Goal: Transaction & Acquisition: Purchase product/service

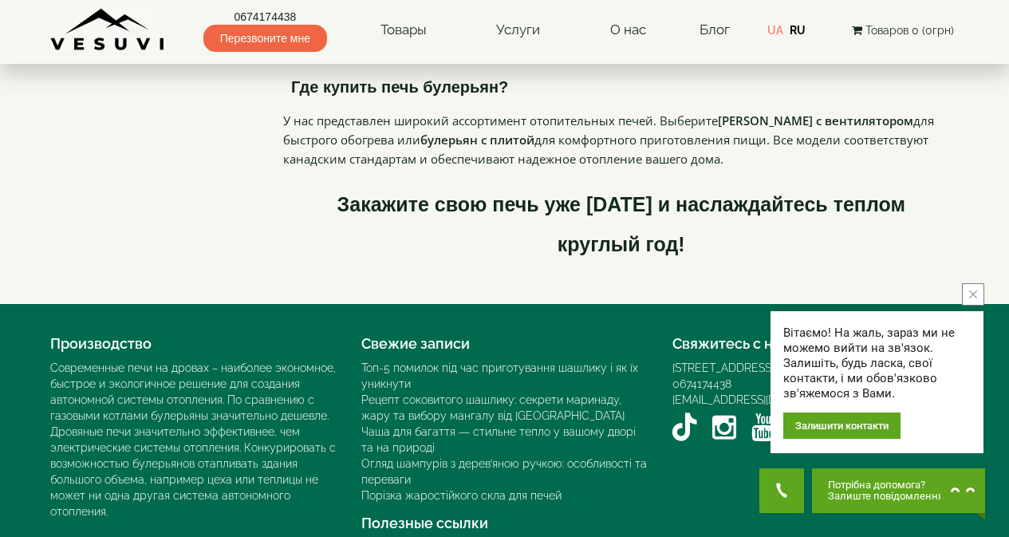
scroll to position [3642, 0]
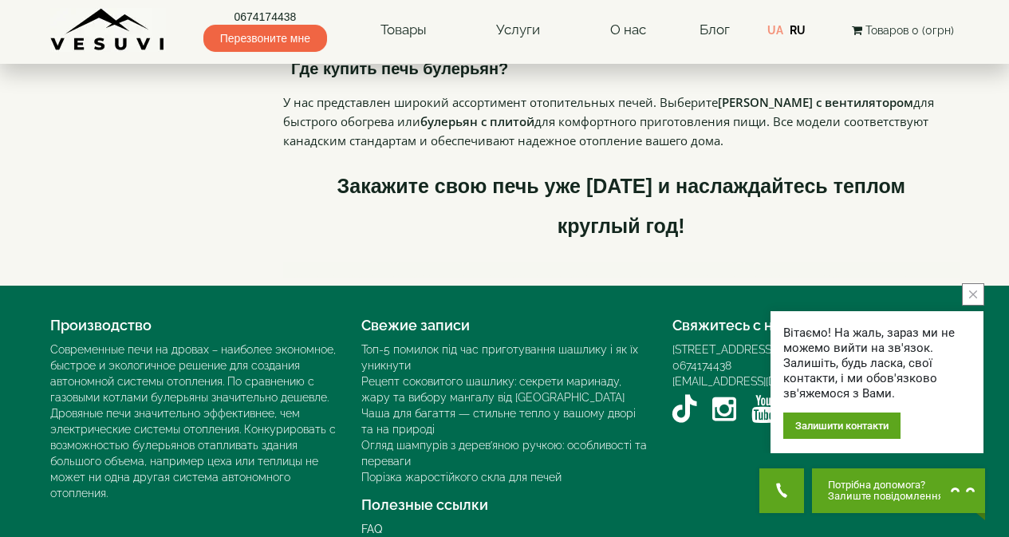
click at [976, 291] on icon "close button" at bounding box center [973, 294] width 8 height 8
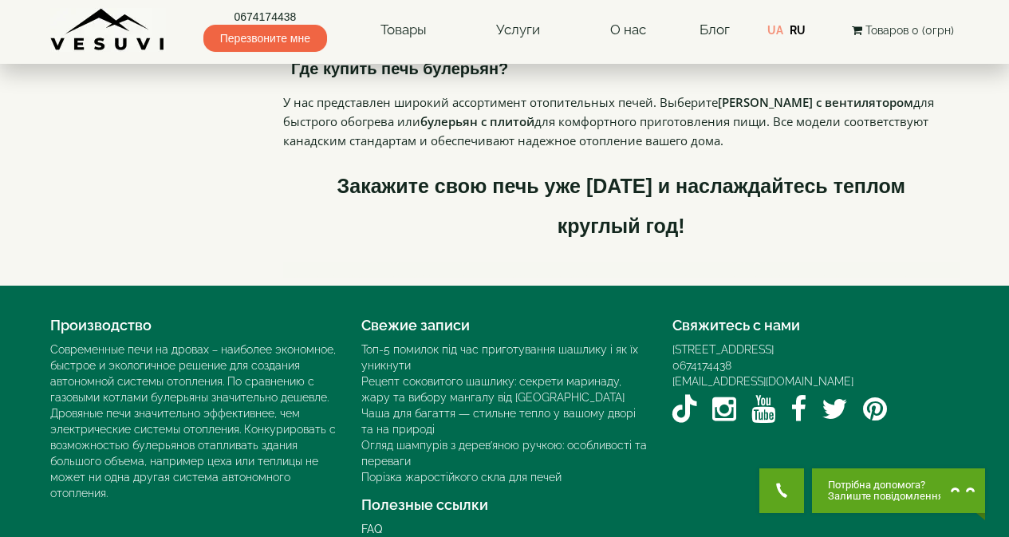
drag, startPoint x: 774, startPoint y: 325, endPoint x: 932, endPoint y: 311, distance: 158.6
click at [934, 311] on div "Свяжитесь с нами [STREET_ADDRESS] 0674174438 [EMAIL_ADDRESS][DOMAIN_NAME]" at bounding box center [815, 370] width 311 height 120
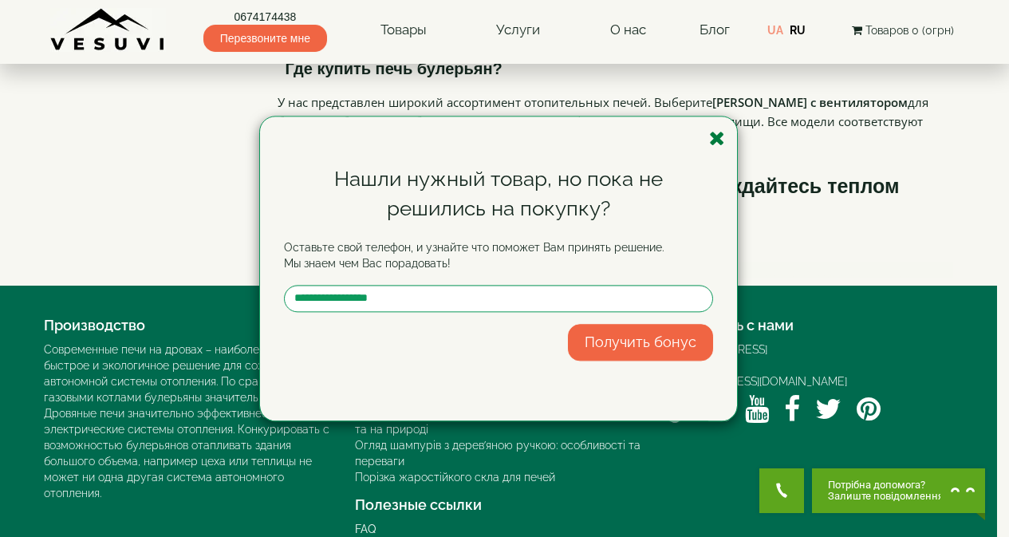
click at [720, 138] on icon "button" at bounding box center [717, 138] width 16 height 20
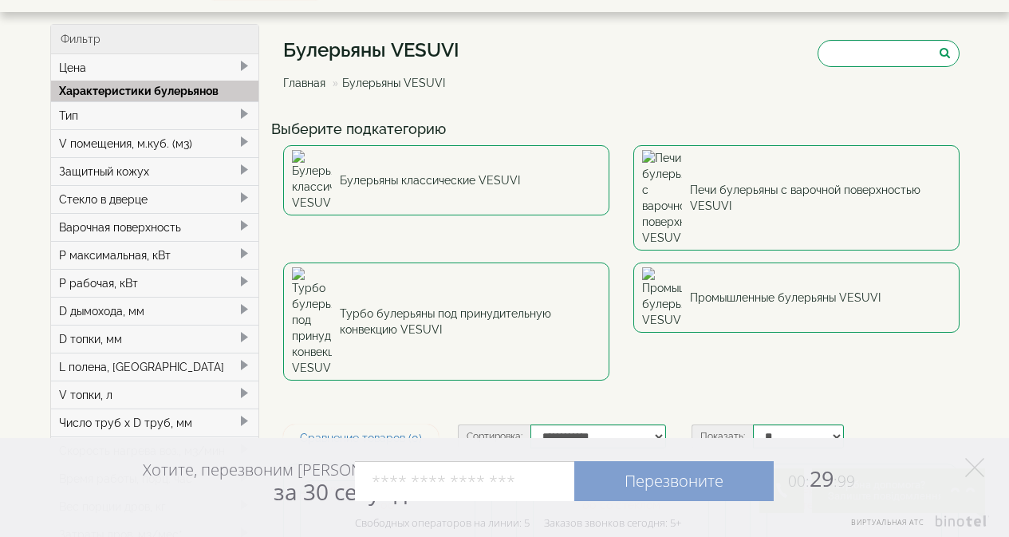
scroll to position [0, 0]
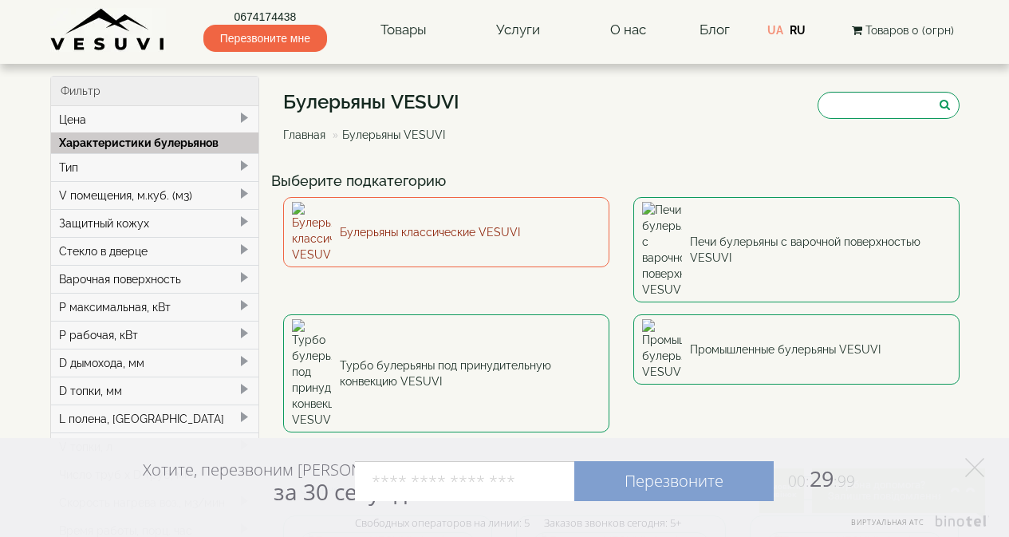
click at [498, 225] on link "Булерьяны классические VESUVI" at bounding box center [446, 232] width 326 height 70
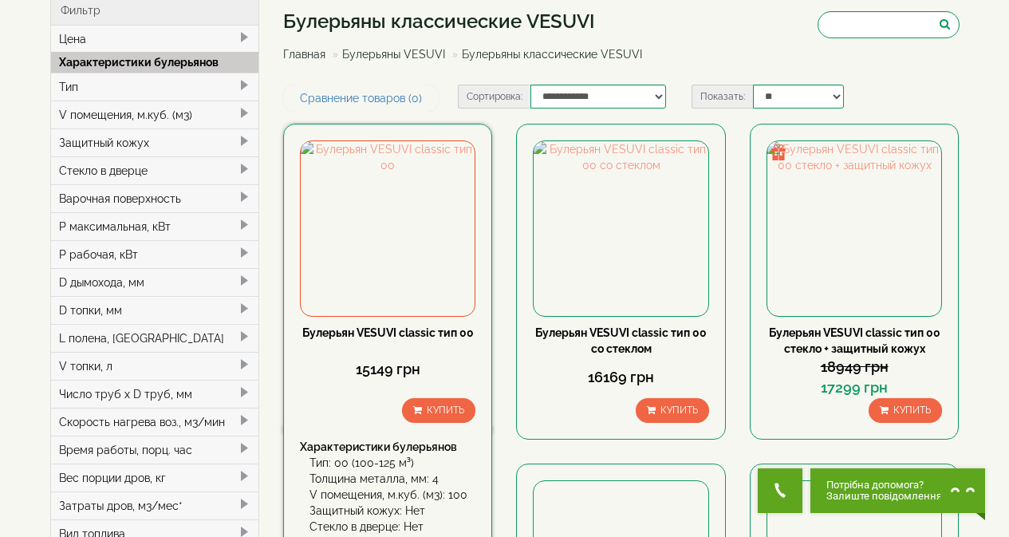
scroll to position [80, 0]
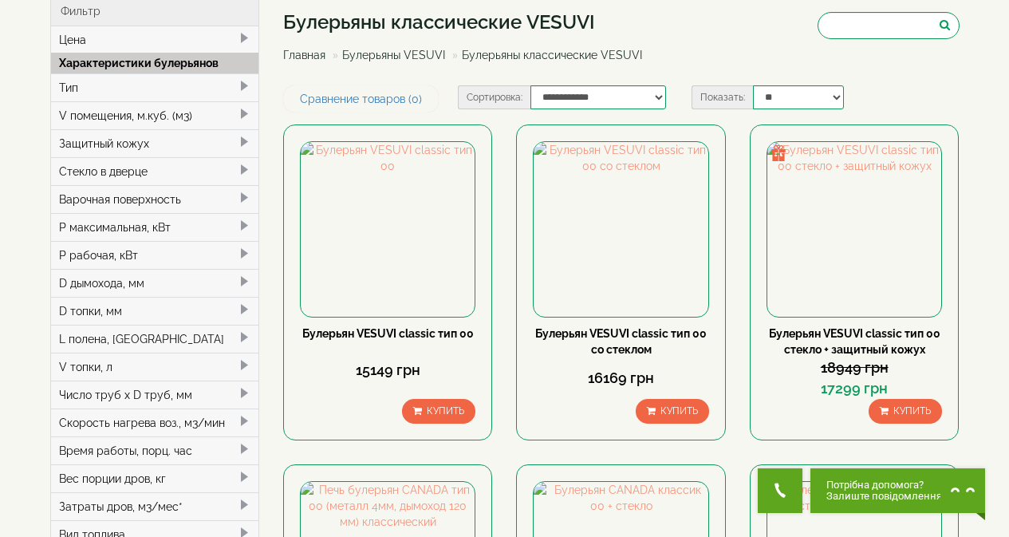
click at [241, 388] on span at bounding box center [244, 393] width 13 height 13
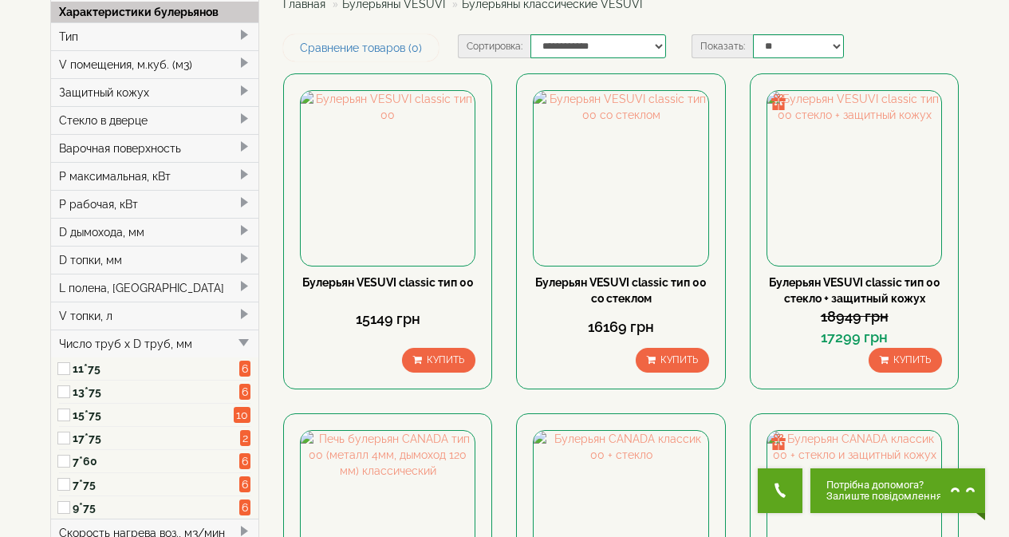
scroll to position [160, 0]
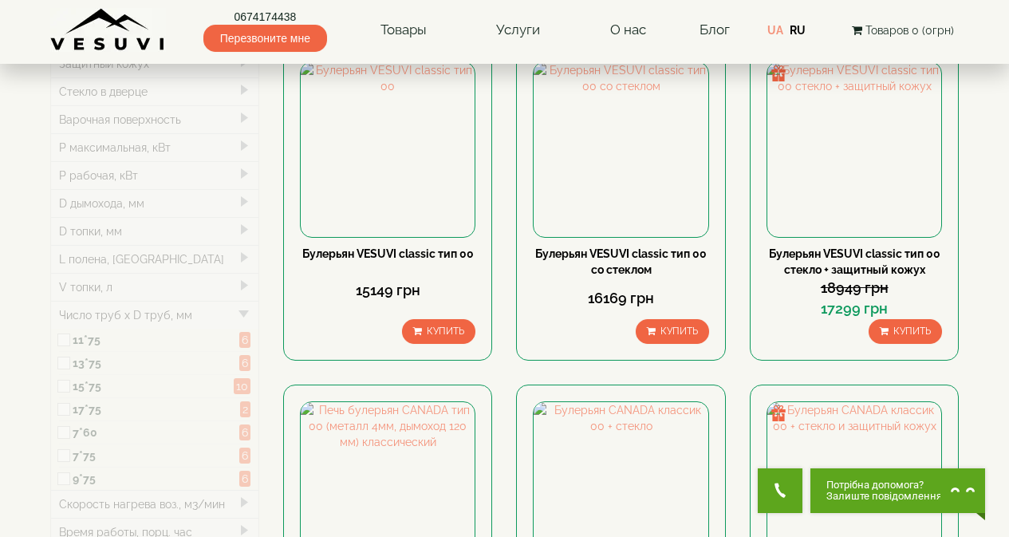
type input "*****"
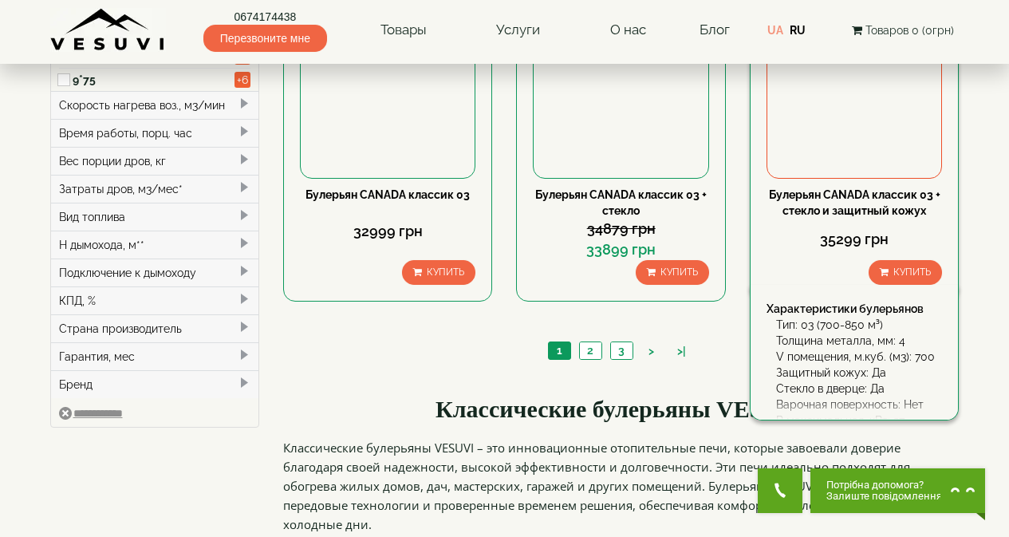
scroll to position [638, 0]
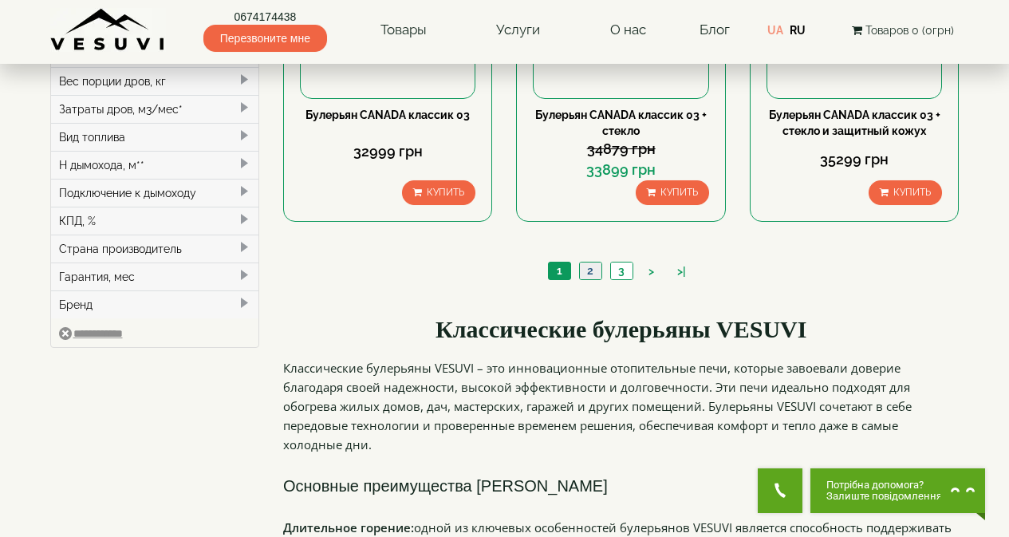
click at [592, 271] on link "2" at bounding box center [590, 270] width 22 height 17
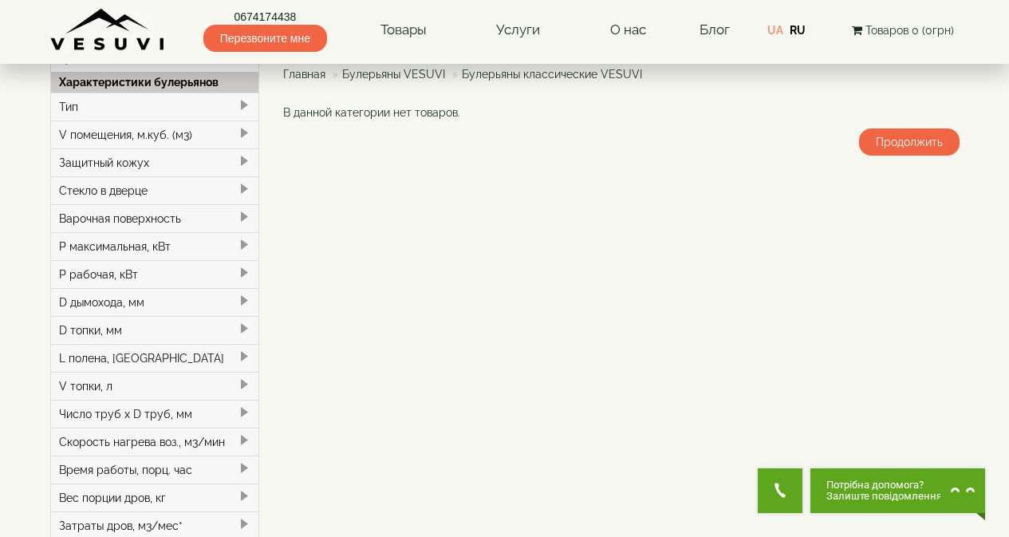
scroll to position [239, 0]
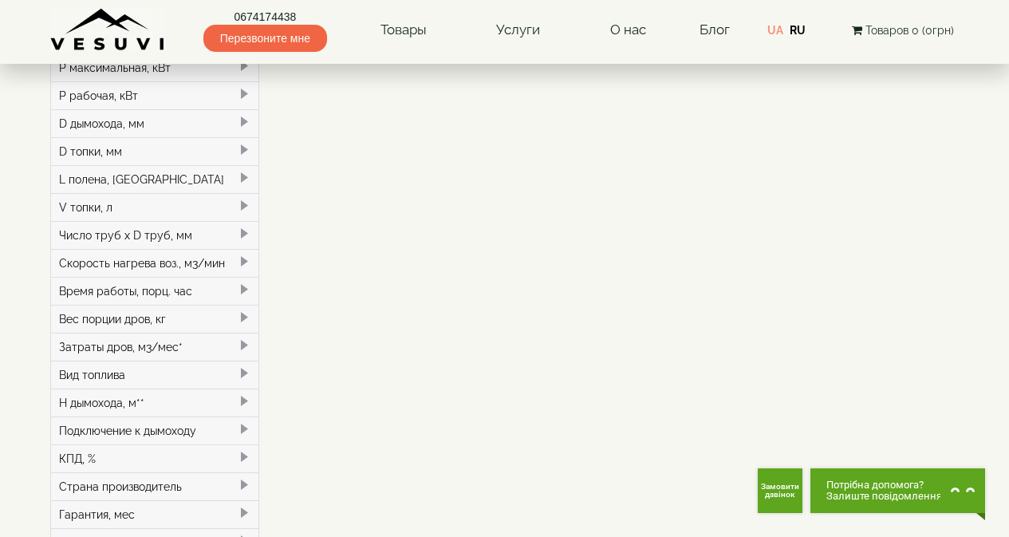
click at [237, 97] on div "P рабочая, кВт" at bounding box center [155, 95] width 208 height 28
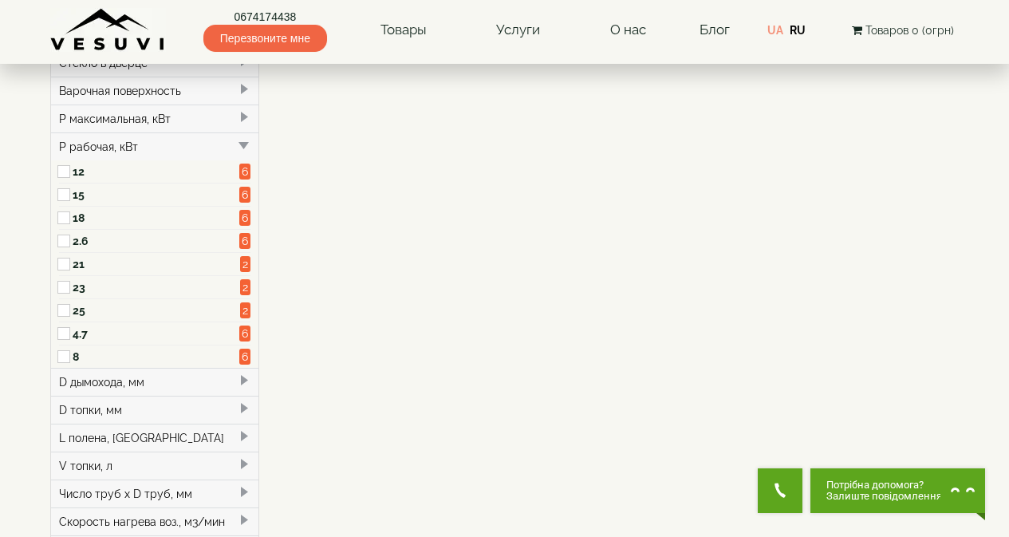
scroll to position [160, 0]
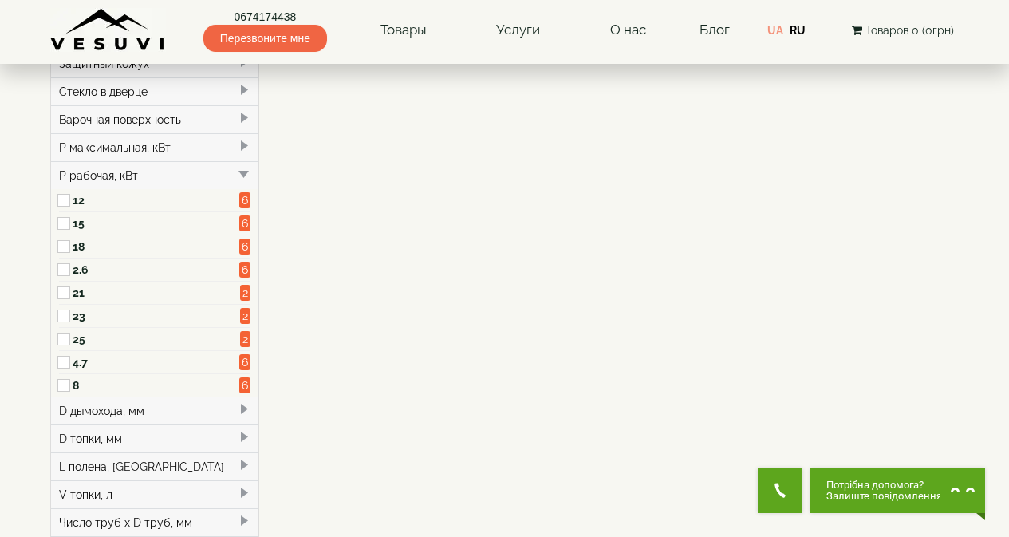
click at [241, 144] on span at bounding box center [244, 146] width 13 height 13
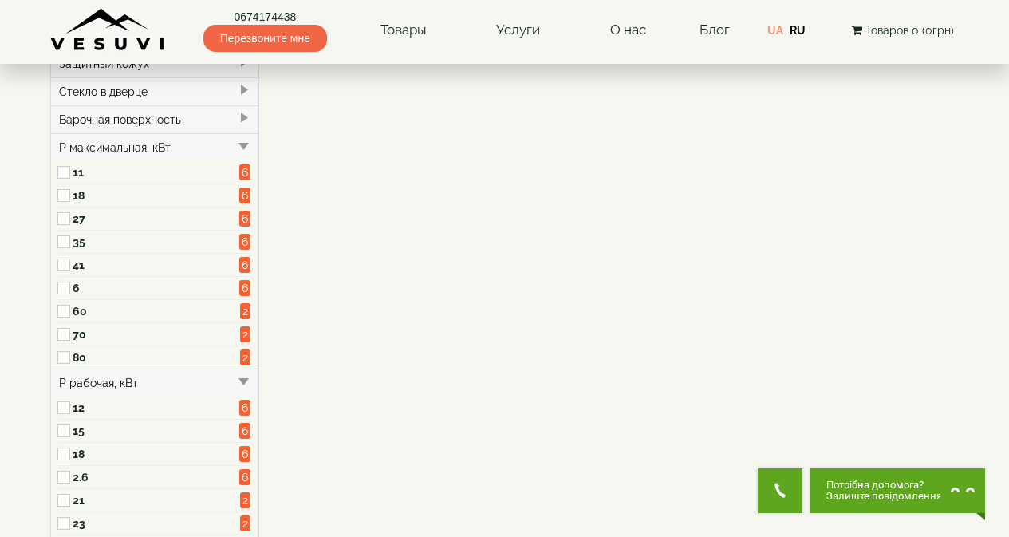
click at [241, 144] on span at bounding box center [244, 146] width 13 height 13
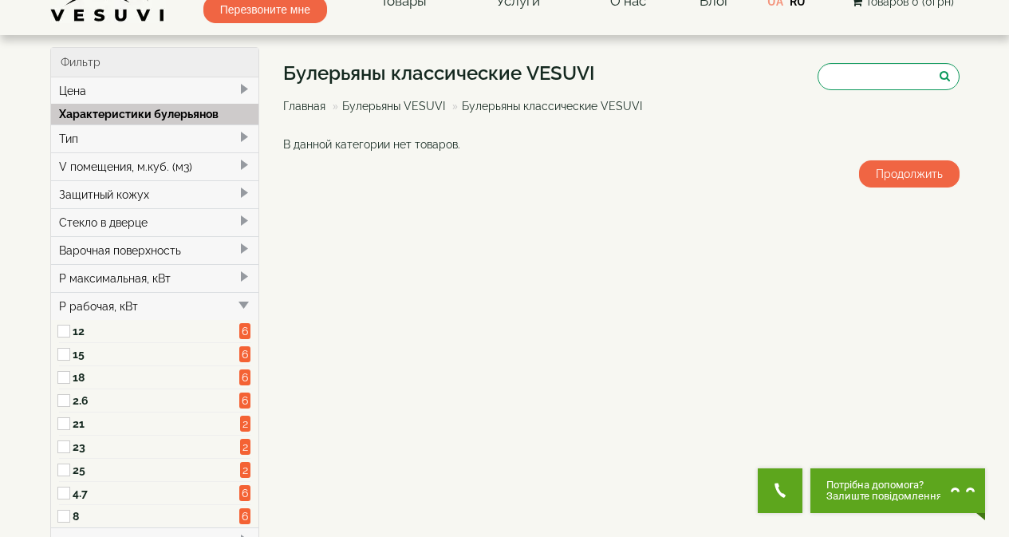
scroll to position [0, 0]
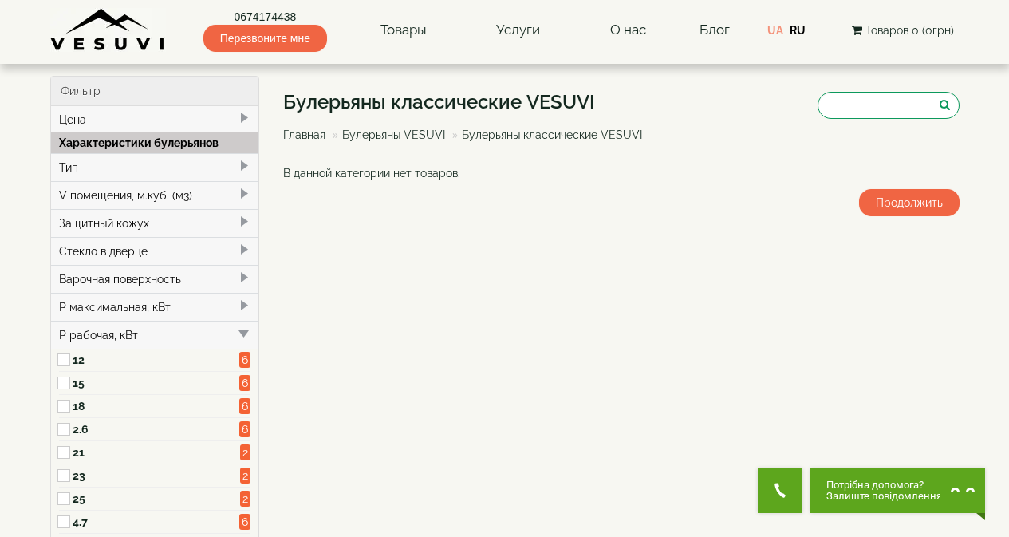
click at [240, 194] on span at bounding box center [244, 193] width 13 height 13
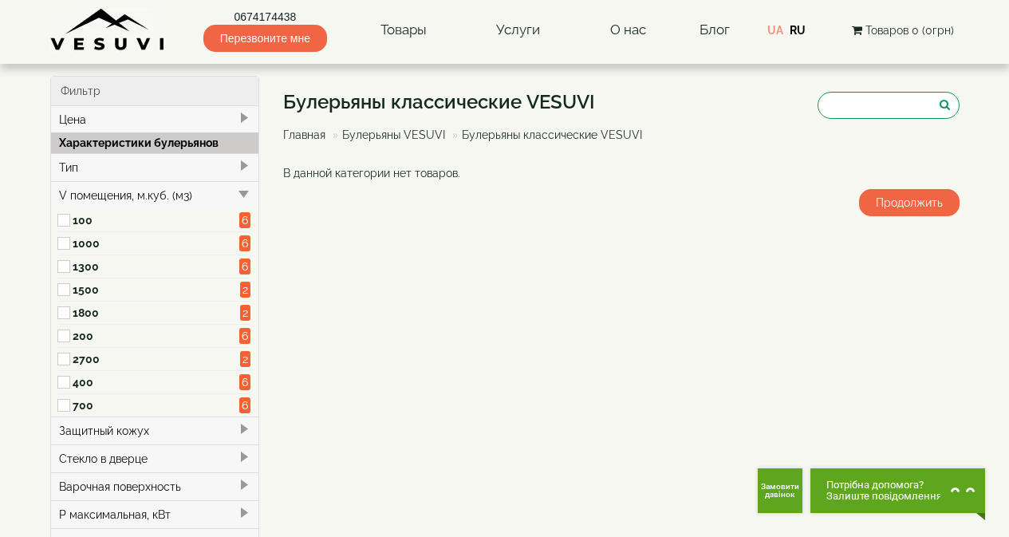
click at [95, 243] on label "1000" at bounding box center [157, 243] width 168 height 16
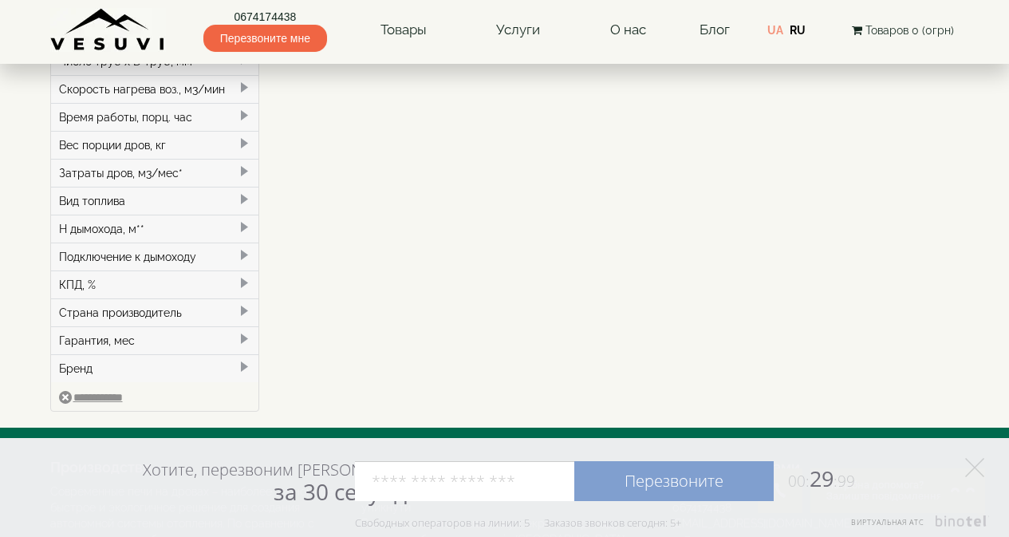
scroll to position [239, 0]
